Goal: Task Accomplishment & Management: Manage account settings

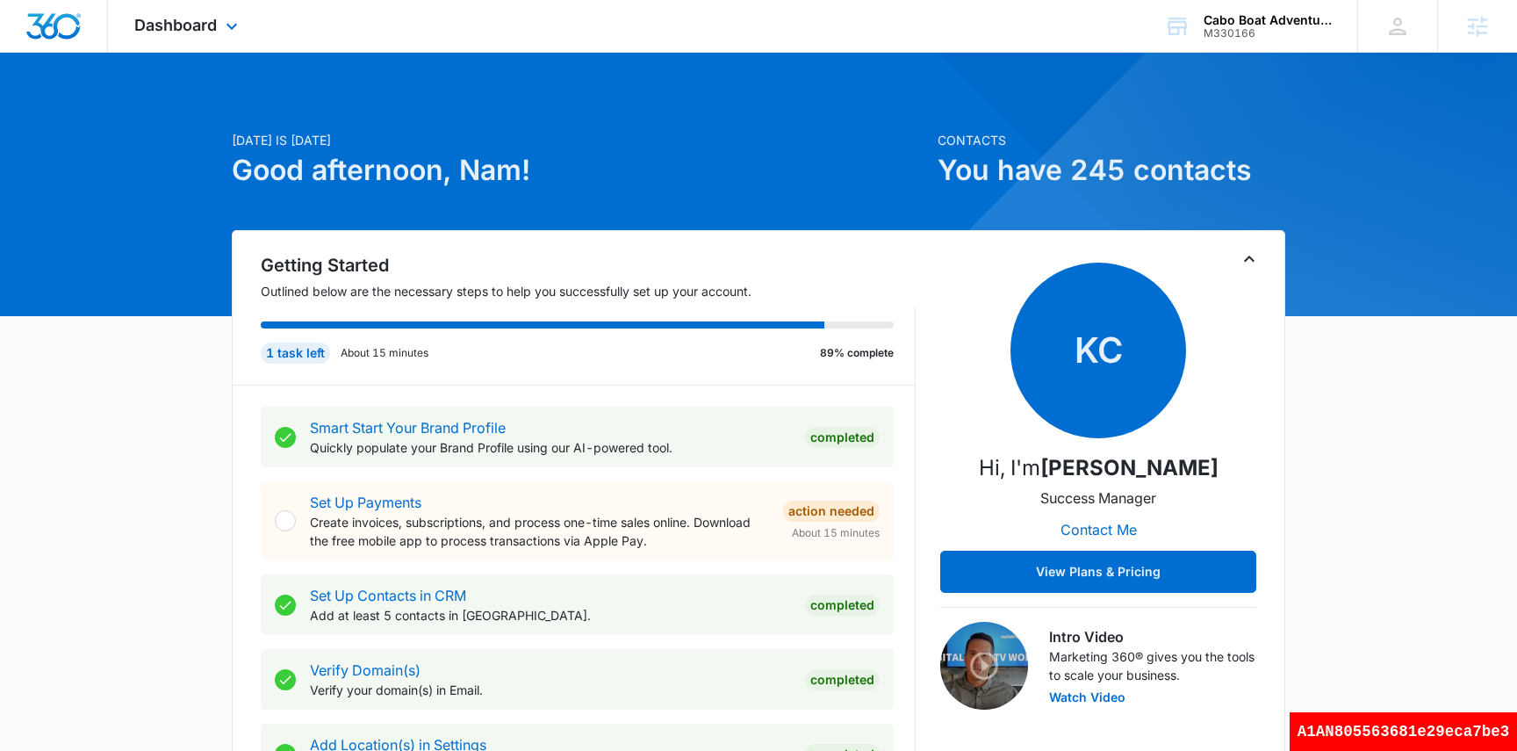
click at [181, 34] on div "Dashboard Apps Reputation Forms CRM Email Social Payments Content Ads Intellige…" at bounding box center [188, 26] width 161 height 52
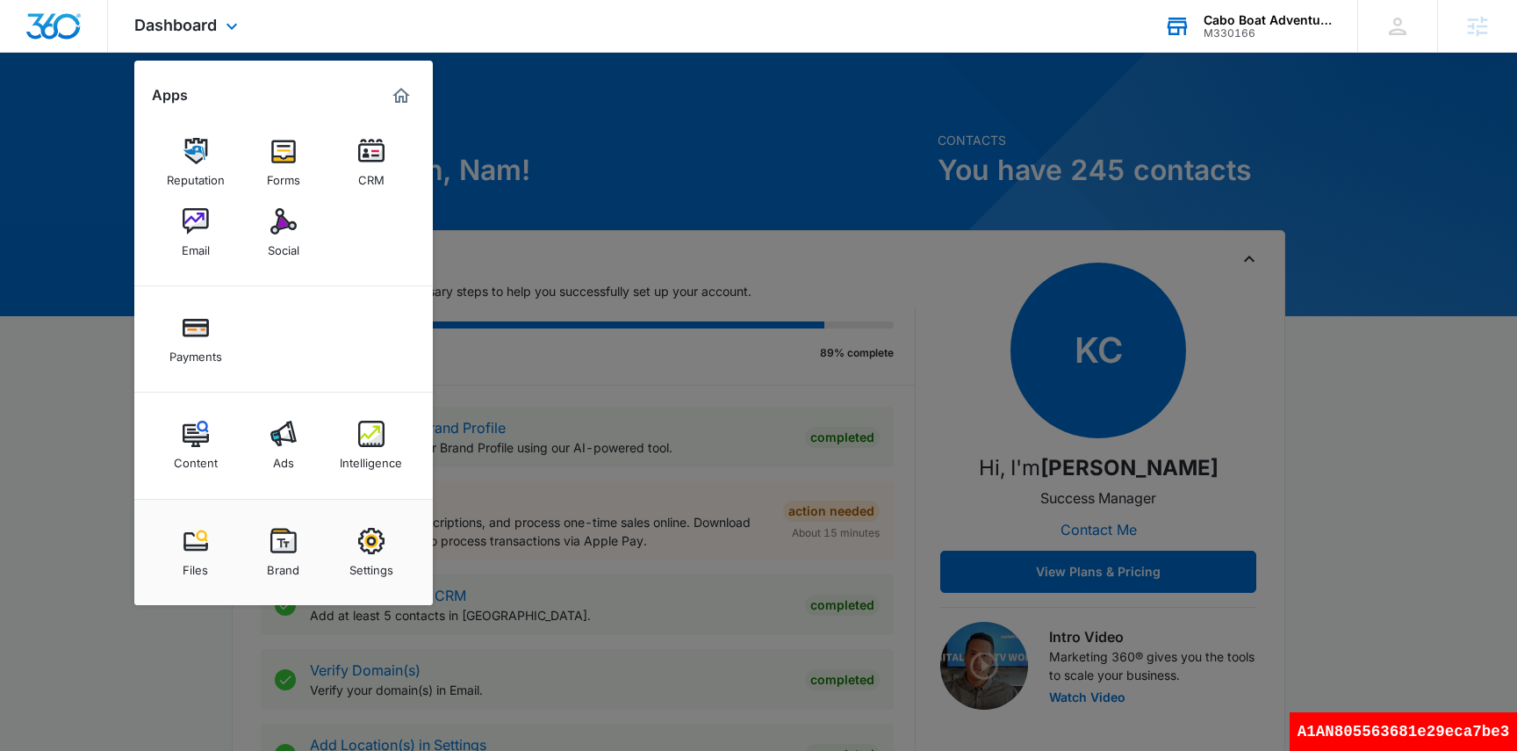
click at [1269, 21] on div "Cabo Boat Adventures" at bounding box center [1268, 20] width 128 height 14
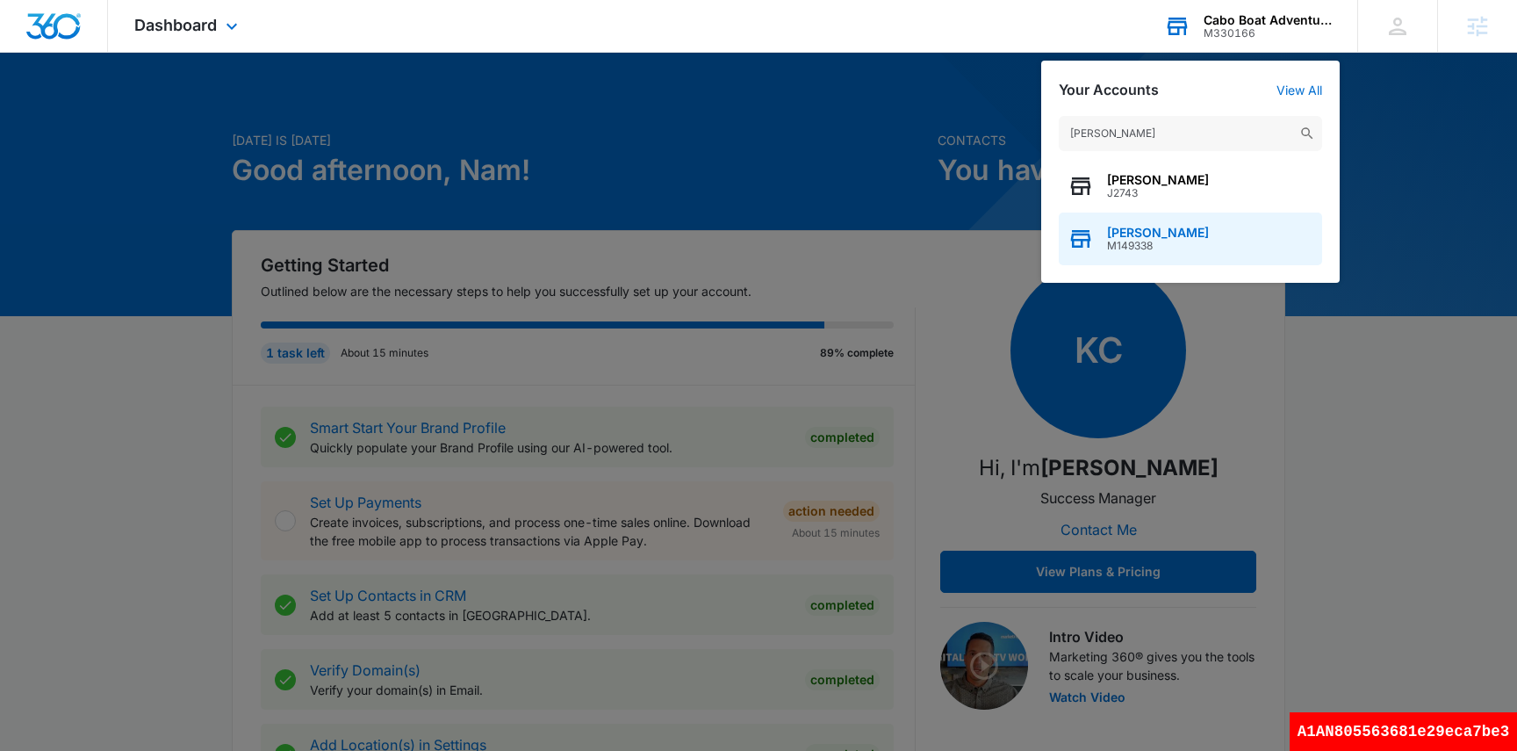
type input "[PERSON_NAME]"
click at [1142, 237] on span "[PERSON_NAME]" at bounding box center [1158, 233] width 102 height 14
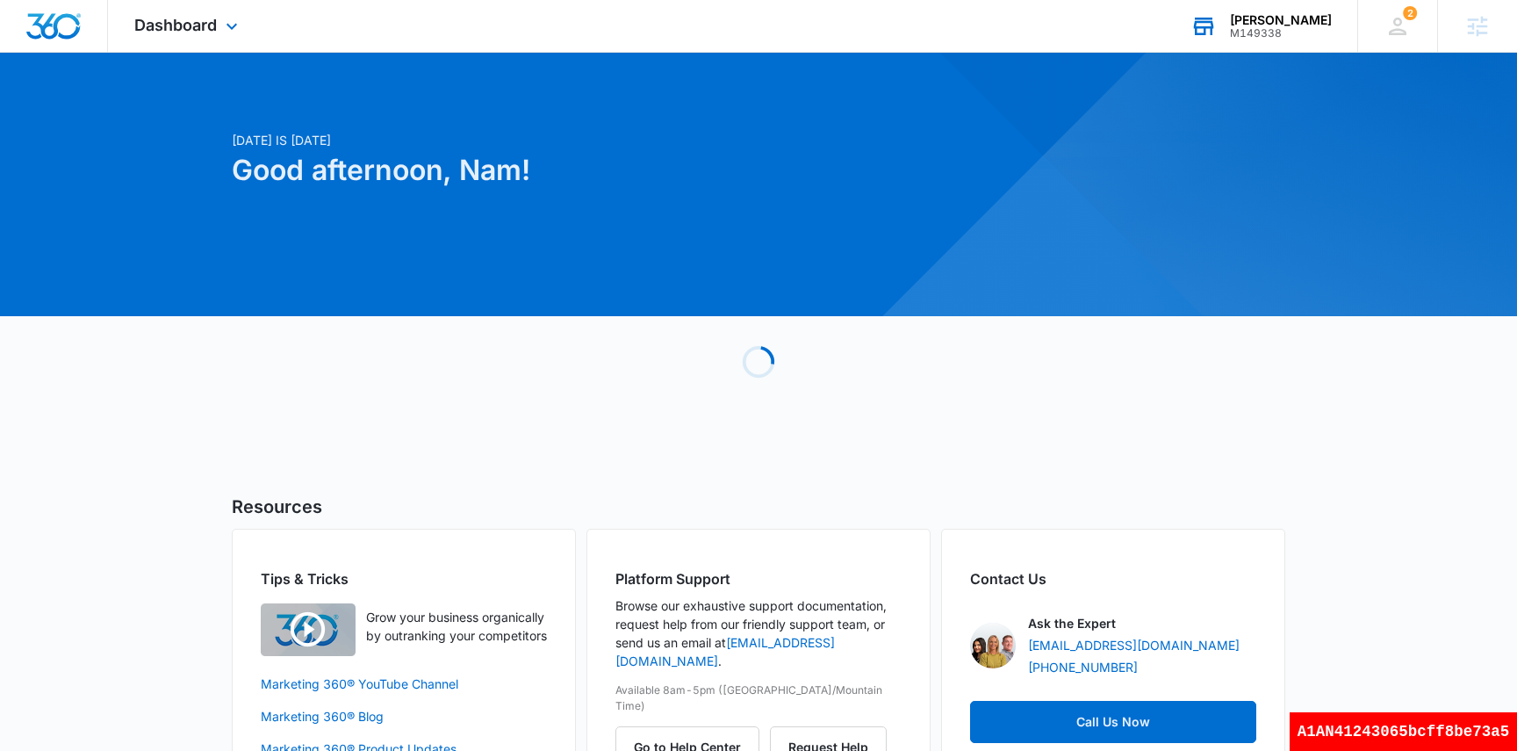
click at [186, 41] on div "Dashboard Apps Reputation Websites Forms CRM Email Social Shop Payments POS Con…" at bounding box center [188, 26] width 161 height 52
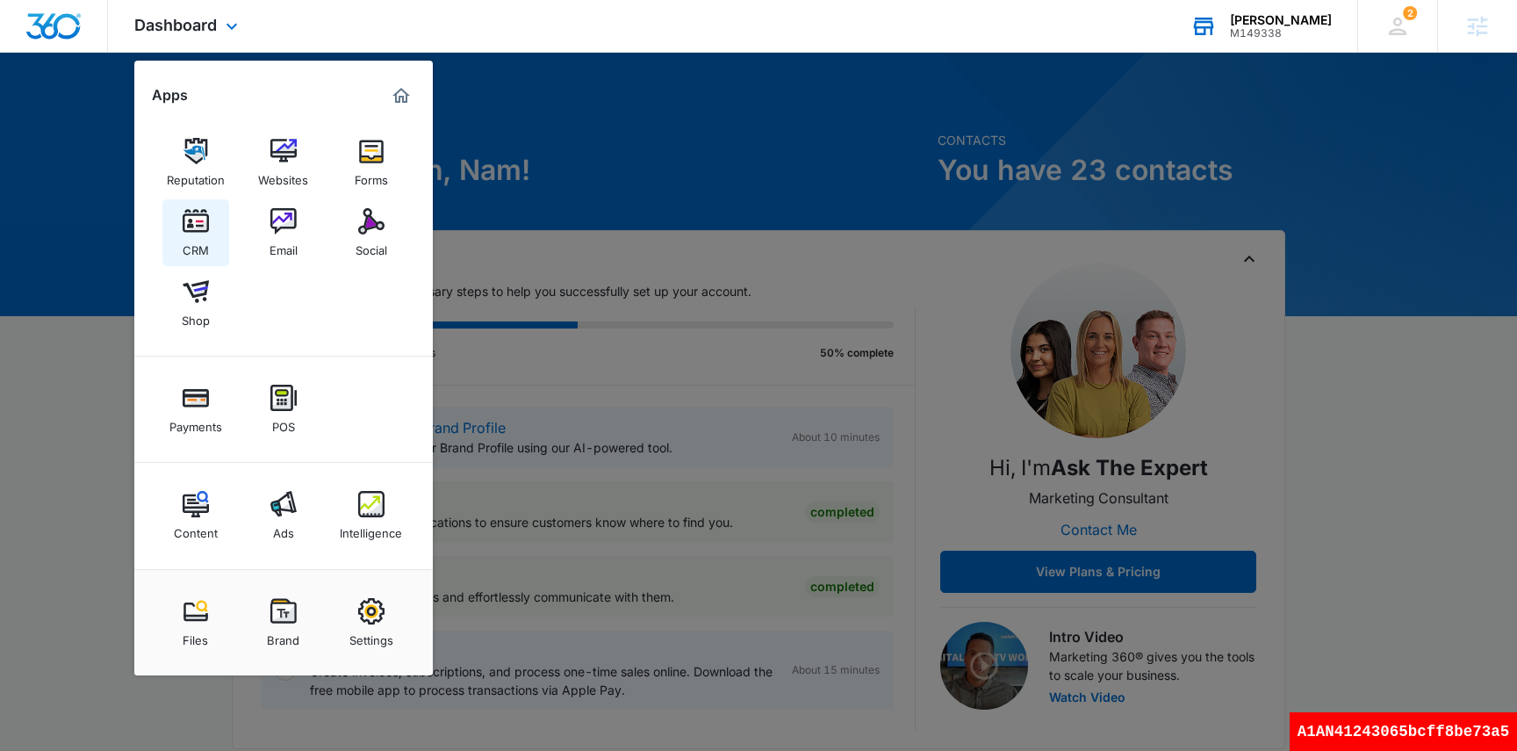
click at [198, 237] on div "CRM" at bounding box center [196, 245] width 26 height 23
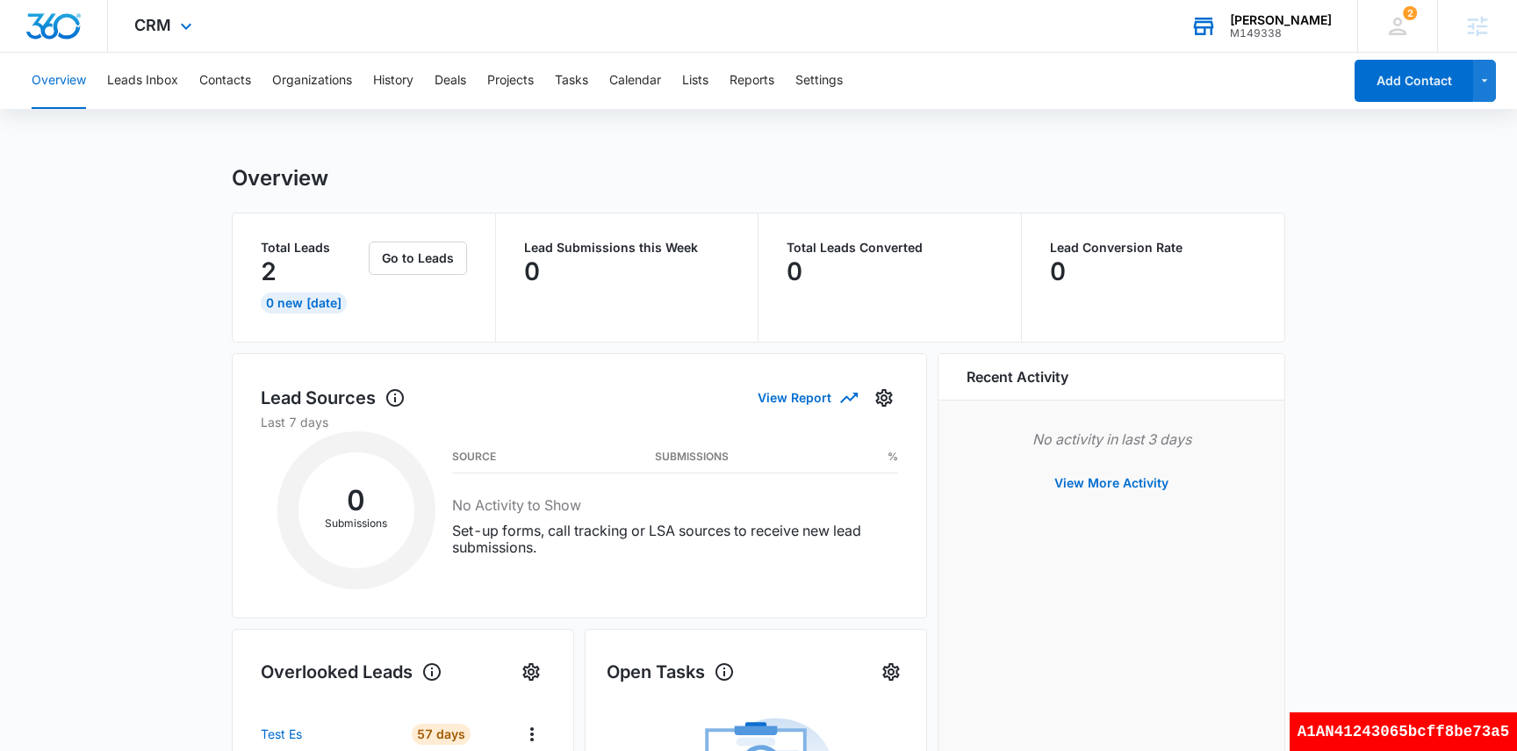
click at [168, 39] on div "CRM Apps Reputation Websites Forms CRM Email Social Shop Payments POS Content A…" at bounding box center [165, 26] width 115 height 52
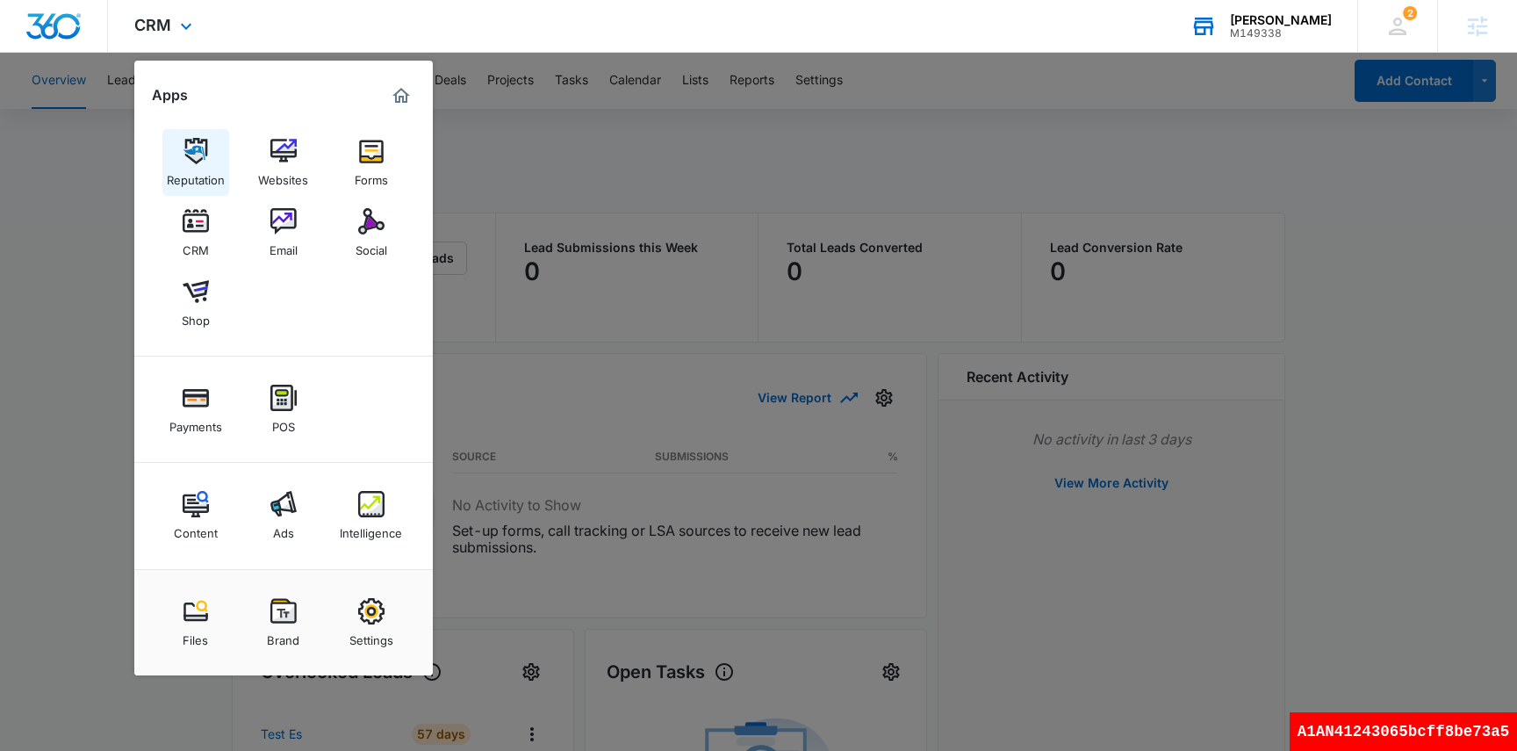
click at [184, 174] on div "Reputation" at bounding box center [196, 175] width 58 height 23
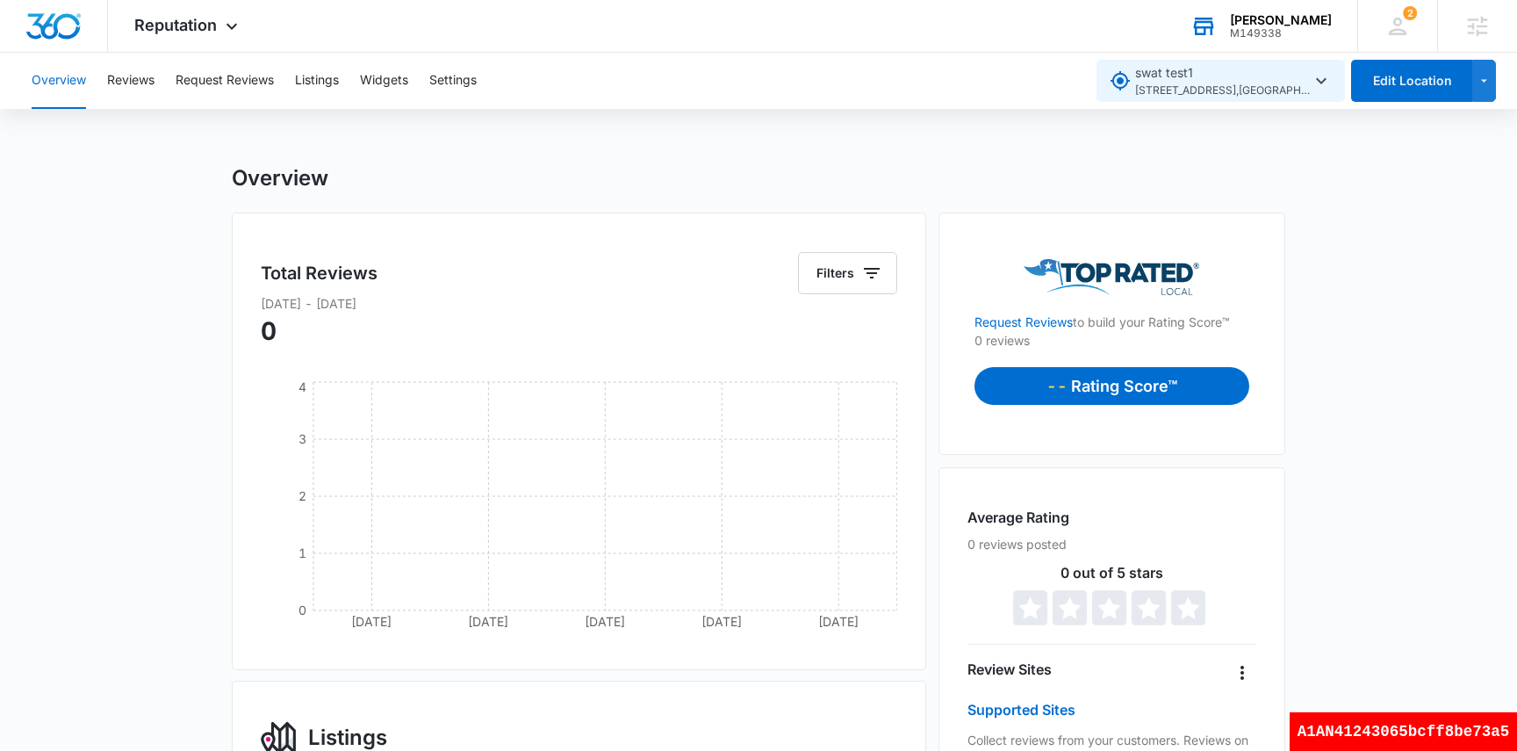
click at [1260, 83] on span "[STREET_ADDRESS] , [GEOGRAPHIC_DATA][PERSON_NAME] , [GEOGRAPHIC_DATA]" at bounding box center [1223, 91] width 176 height 17
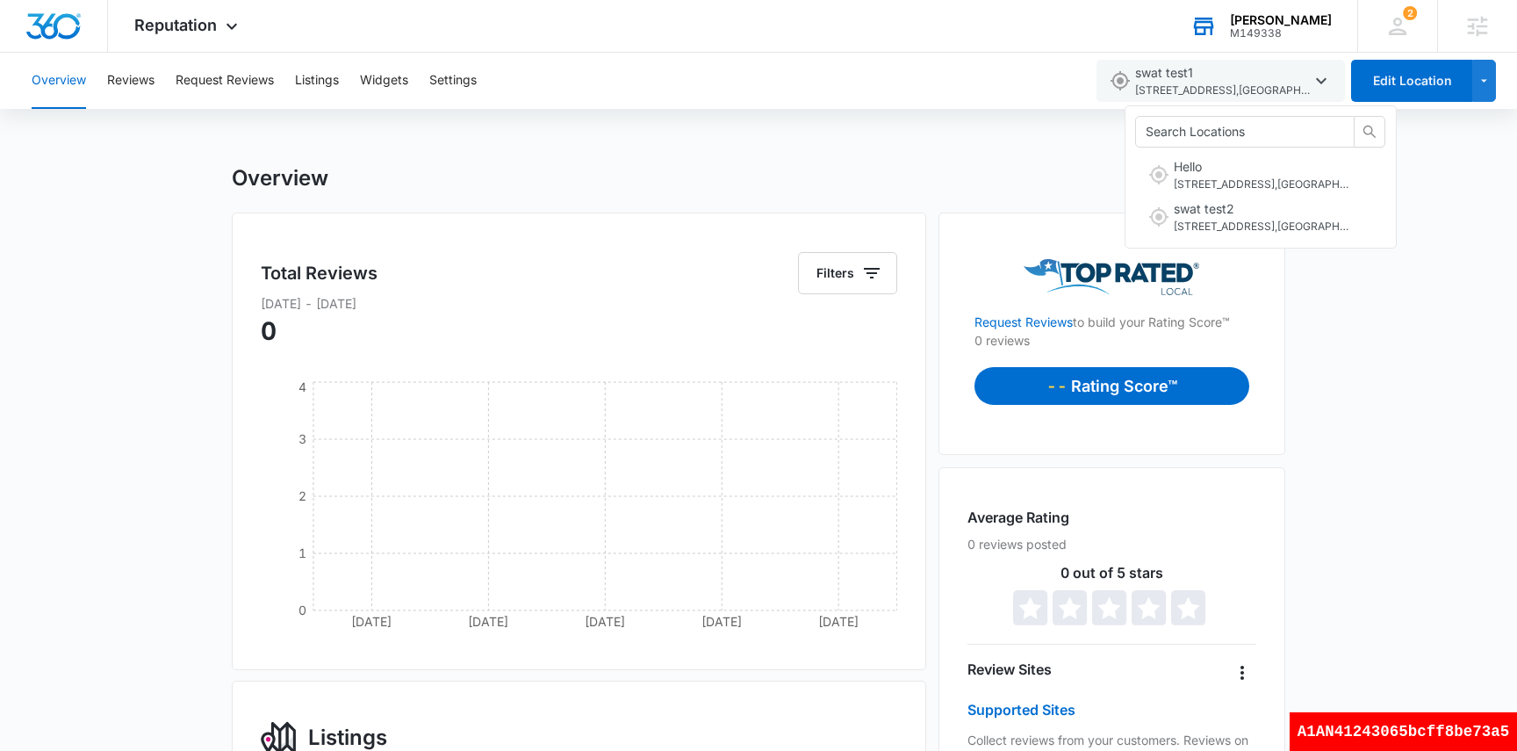
click at [1379, 104] on div "Overview Reviews Request Reviews Listings Widgets Settings swat test1 [STREET_A…" at bounding box center [758, 81] width 1517 height 56
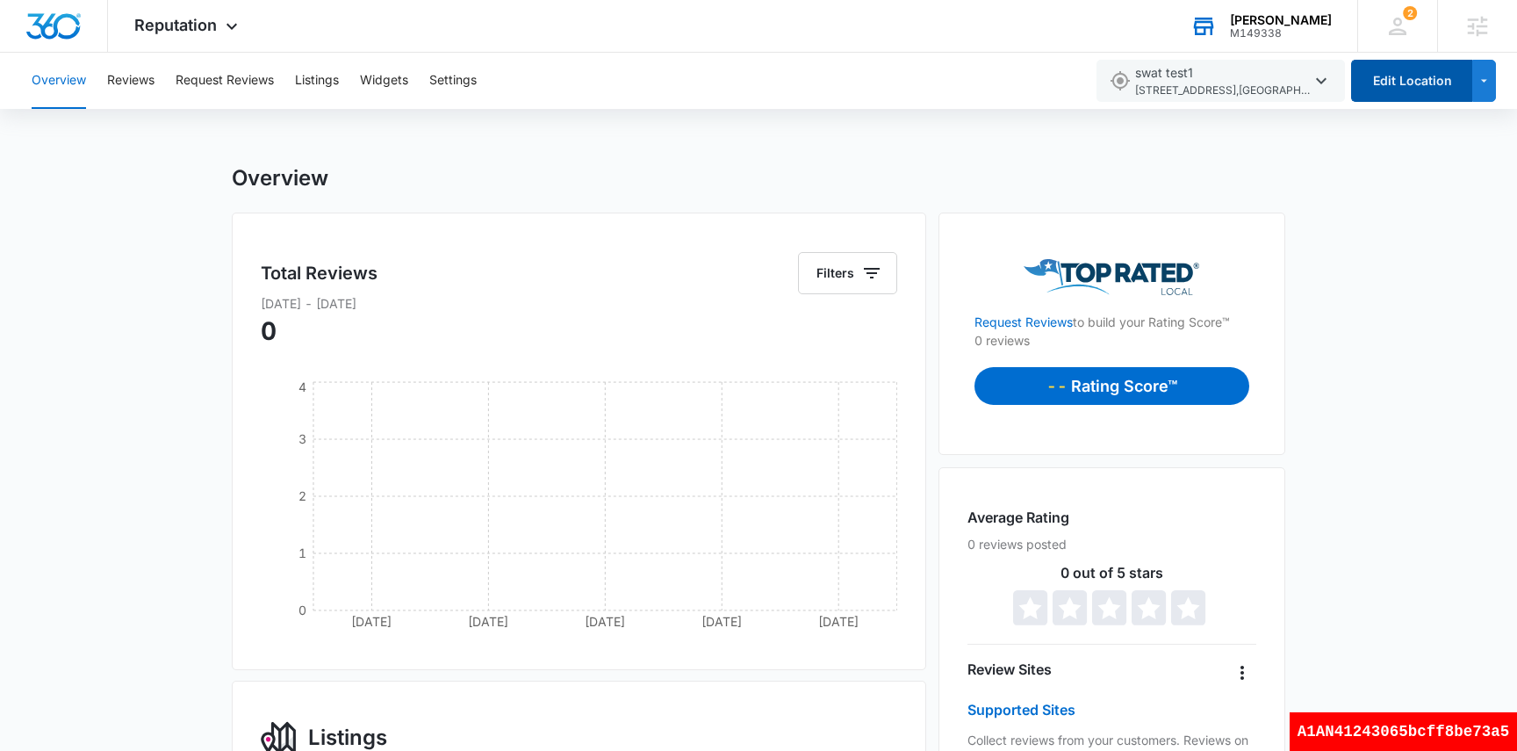
click at [1385, 90] on button "Edit Location" at bounding box center [1411, 81] width 121 height 42
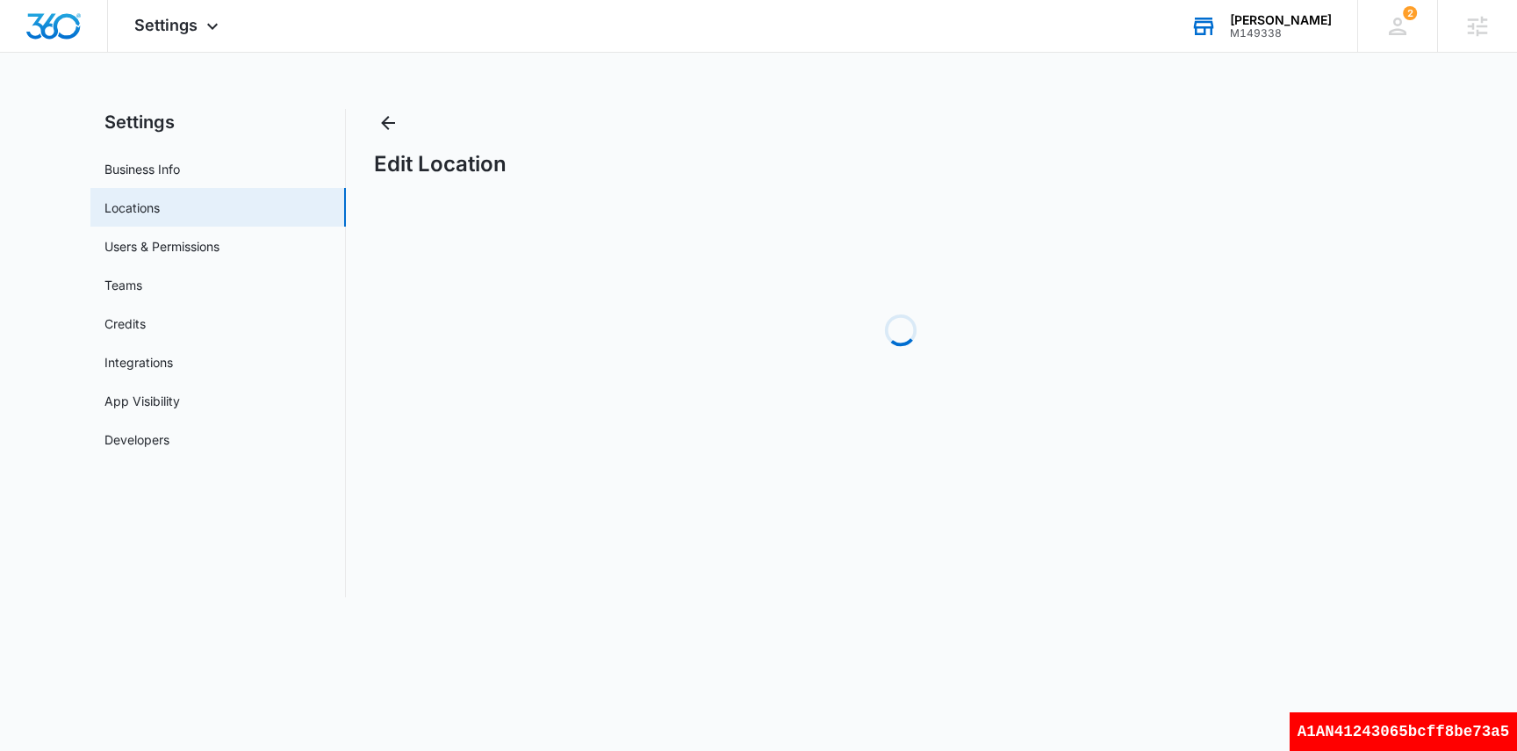
select select "[US_STATE]"
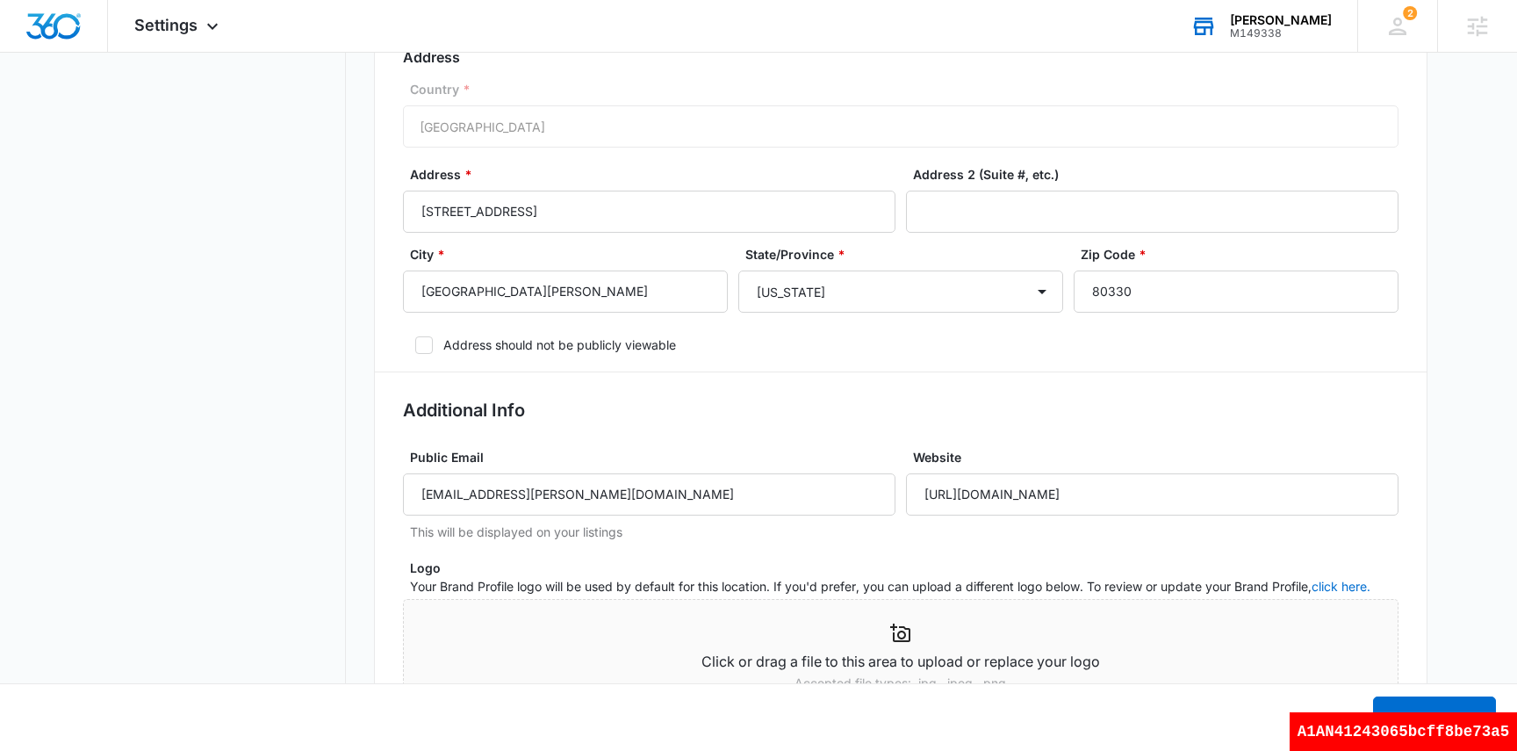
scroll to position [736, 0]
